Goal: Task Accomplishment & Management: Manage account settings

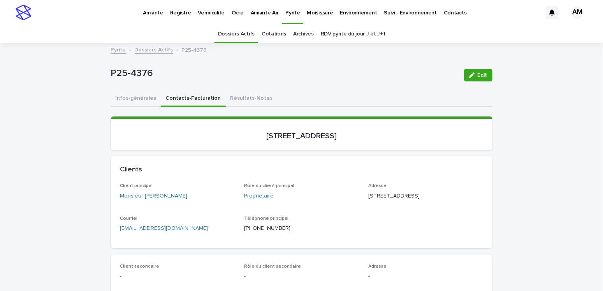
click at [140, 46] on link "Dossiers Actifs" at bounding box center [154, 49] width 39 height 9
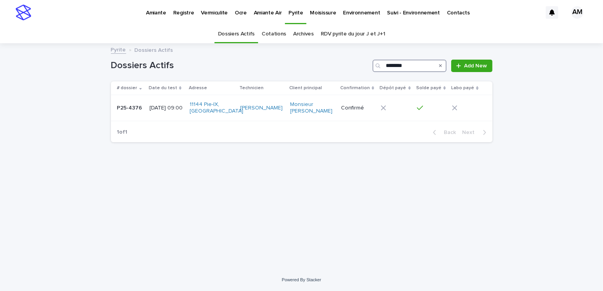
click at [414, 66] on input "********" at bounding box center [410, 66] width 74 height 12
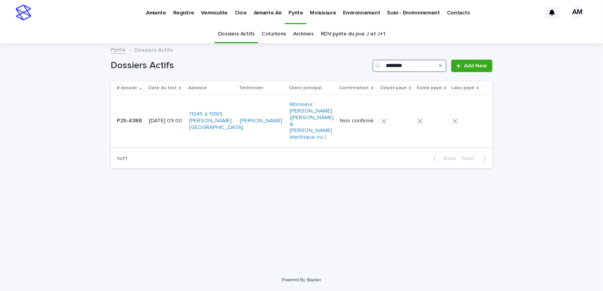
type input "********"
click at [153, 118] on p "[DATE] 09:00" at bounding box center [166, 121] width 34 height 7
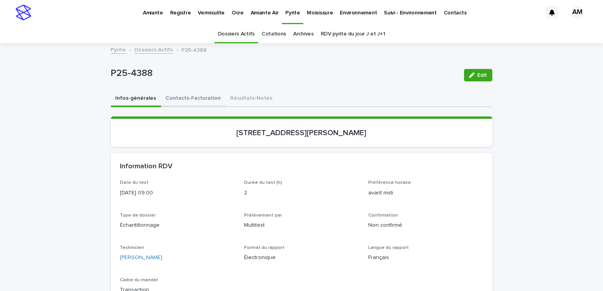
drag, startPoint x: 192, startPoint y: 97, endPoint x: 199, endPoint y: 104, distance: 9.1
click at [193, 97] on button "Contacts-Facturation" at bounding box center [193, 99] width 65 height 16
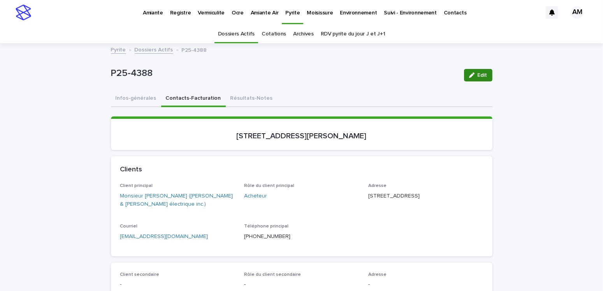
click at [478, 75] on span "Edit" at bounding box center [483, 74] width 10 height 5
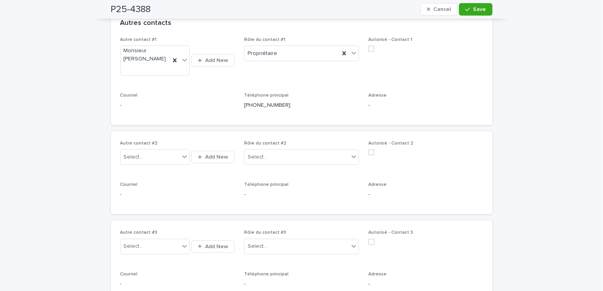
scroll to position [545, 0]
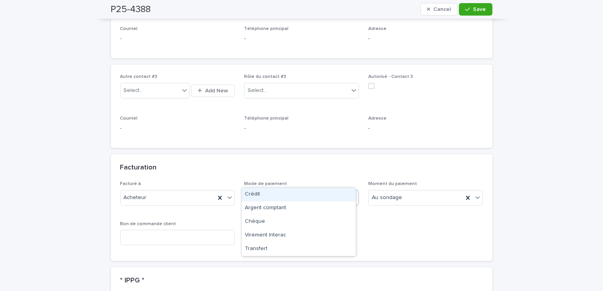
click at [273, 191] on div "Select..." at bounding box center [297, 197] width 104 height 13
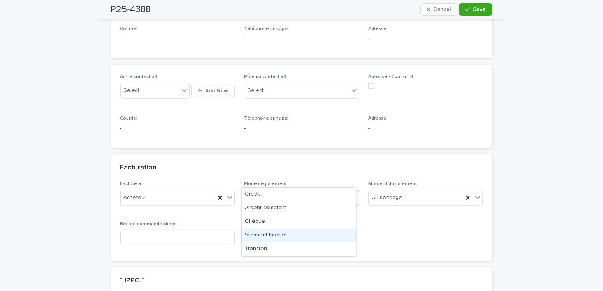
click at [260, 237] on div "Virement Interac" at bounding box center [299, 236] width 114 height 14
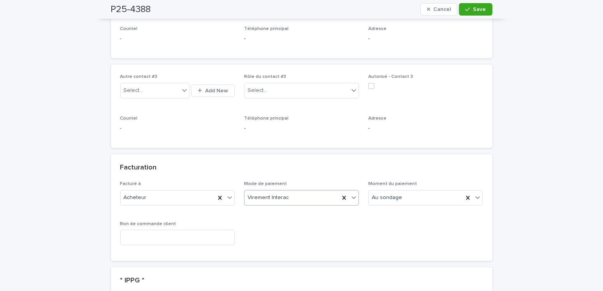
scroll to position [701, 0]
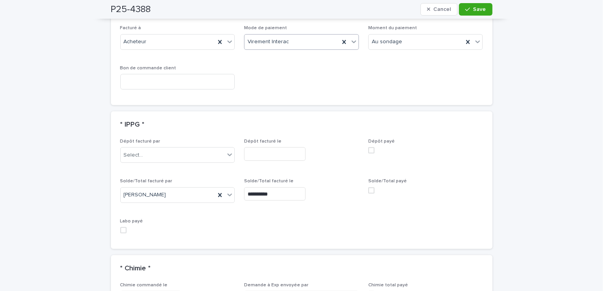
click at [370, 187] on span at bounding box center [371, 190] width 6 height 6
click at [468, 8] on div "button" at bounding box center [469, 9] width 8 height 5
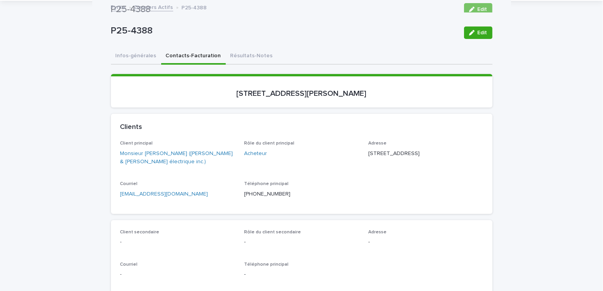
scroll to position [0, 0]
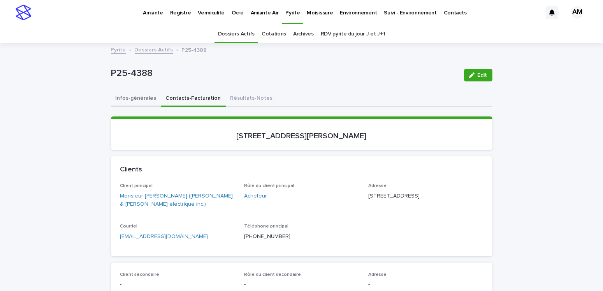
click at [138, 96] on button "Infos-générales" at bounding box center [136, 99] width 50 height 16
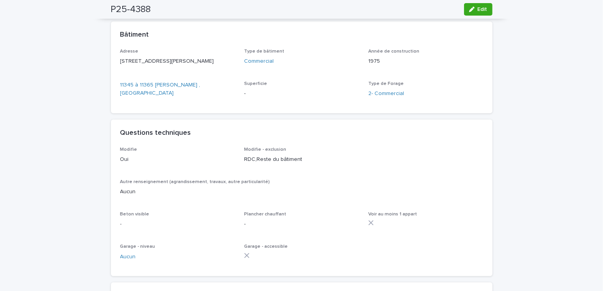
scroll to position [506, 0]
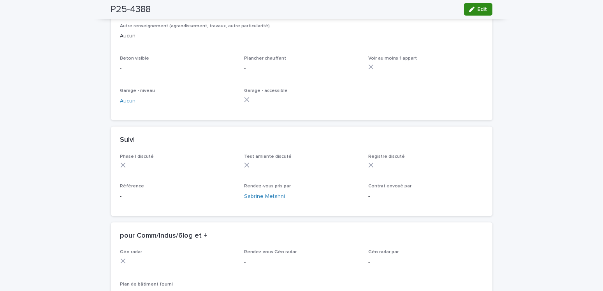
click at [478, 8] on span "Edit" at bounding box center [483, 9] width 10 height 5
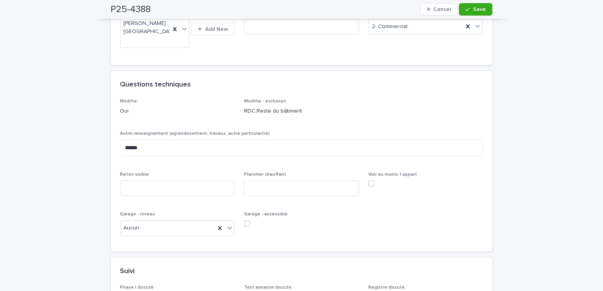
scroll to position [623, 0]
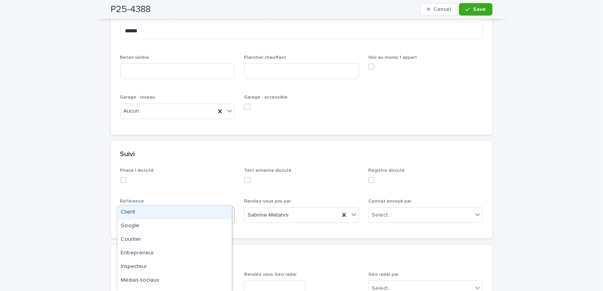
click at [136, 211] on div "Select..." at bounding box center [133, 215] width 19 height 8
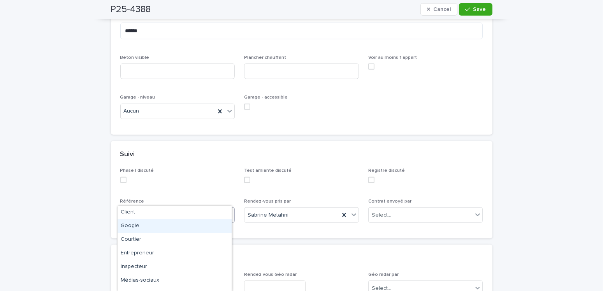
click at [133, 224] on div "Google" at bounding box center [175, 226] width 114 height 14
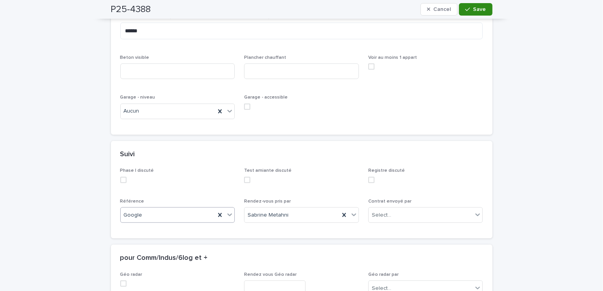
click at [473, 12] on span "Save" at bounding box center [479, 9] width 13 height 5
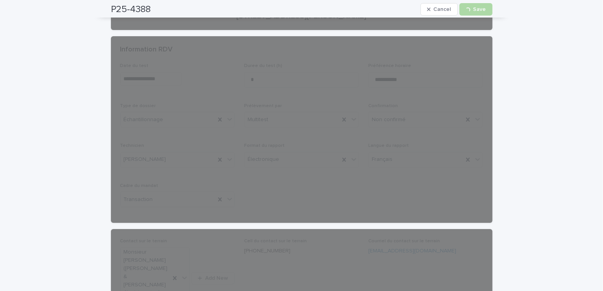
scroll to position [0, 0]
